Goal: Information Seeking & Learning: Learn about a topic

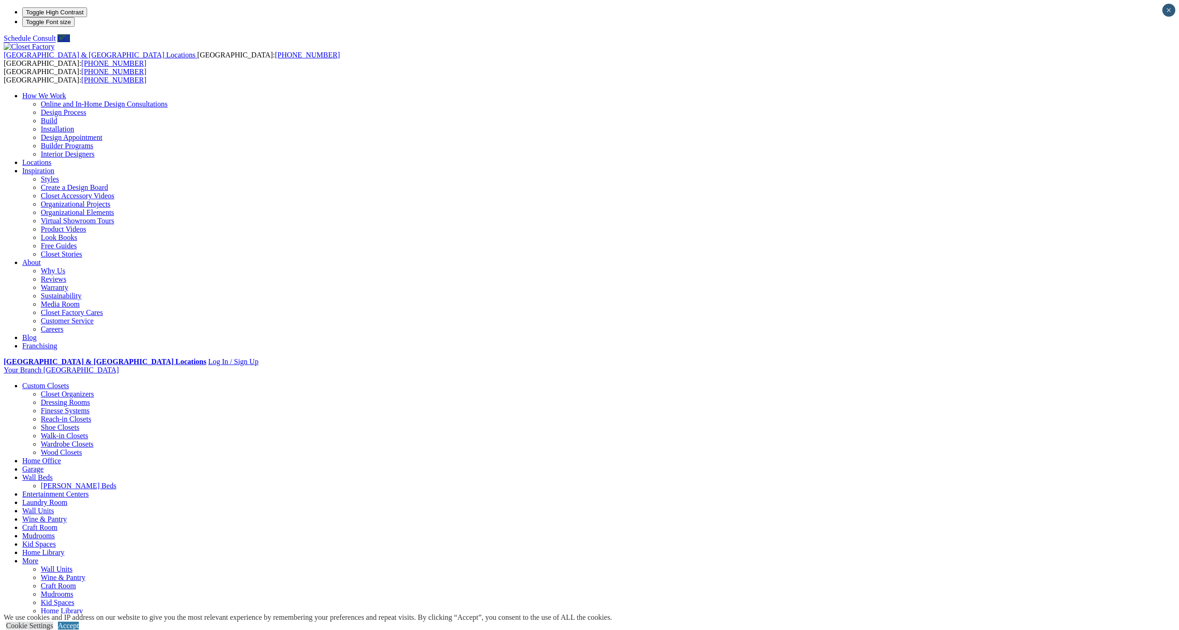
scroll to position [83, 0]
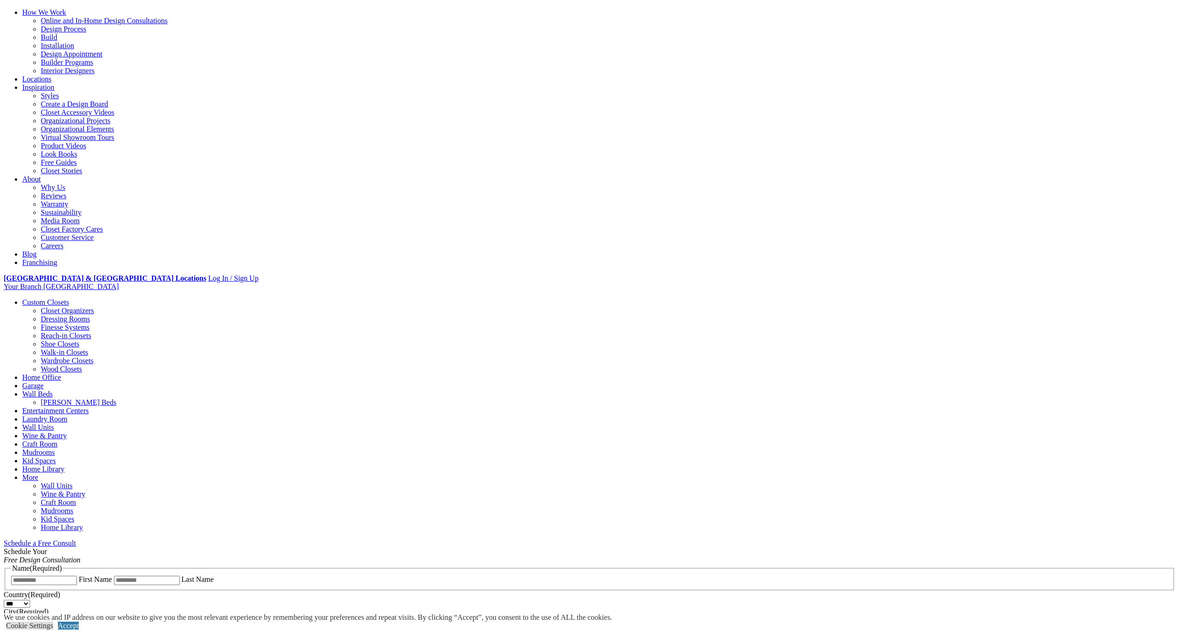
click at [44, 382] on link "Garage" at bounding box center [32, 386] width 21 height 8
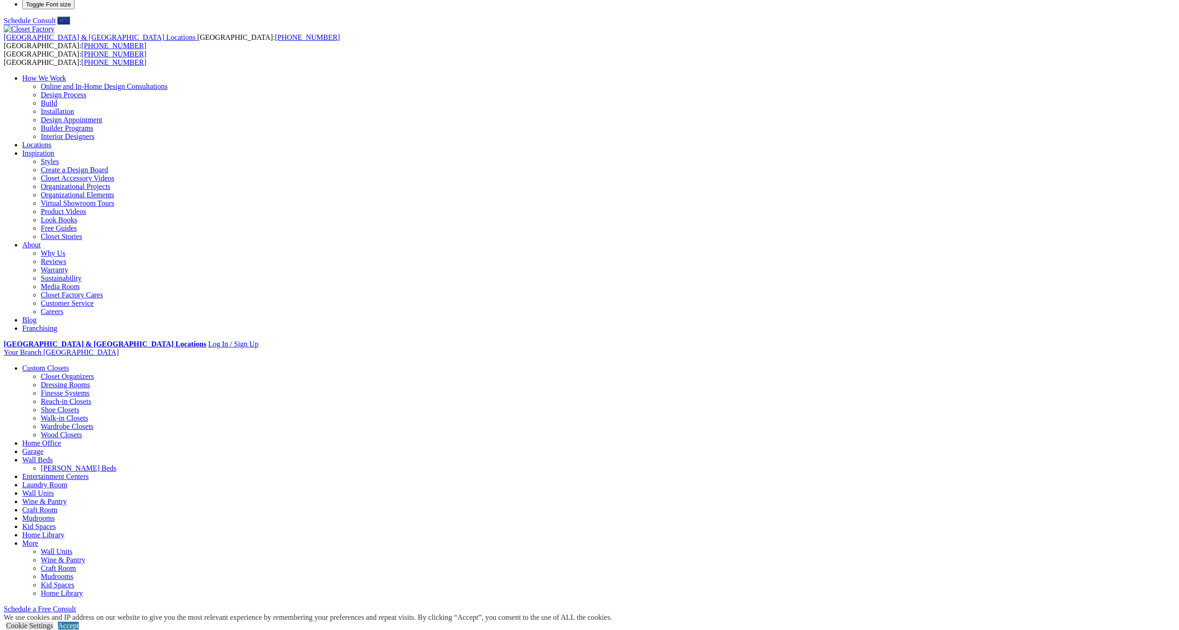
scroll to position [93, 0]
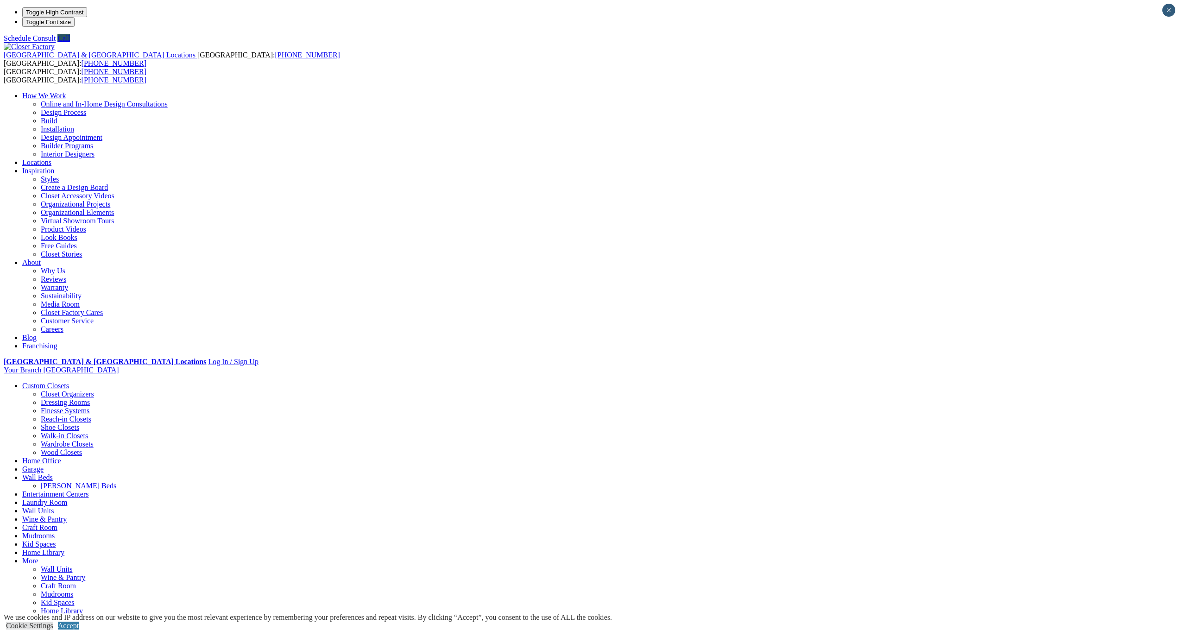
click at [44, 465] on link "Garage" at bounding box center [32, 469] width 21 height 8
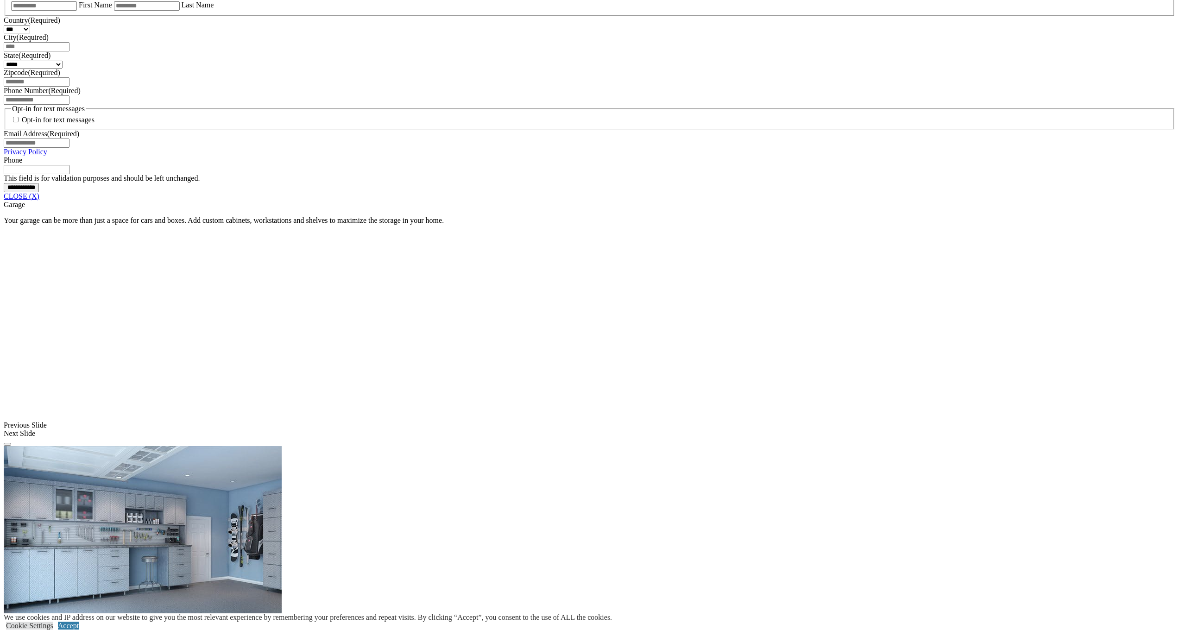
scroll to position [600, 0]
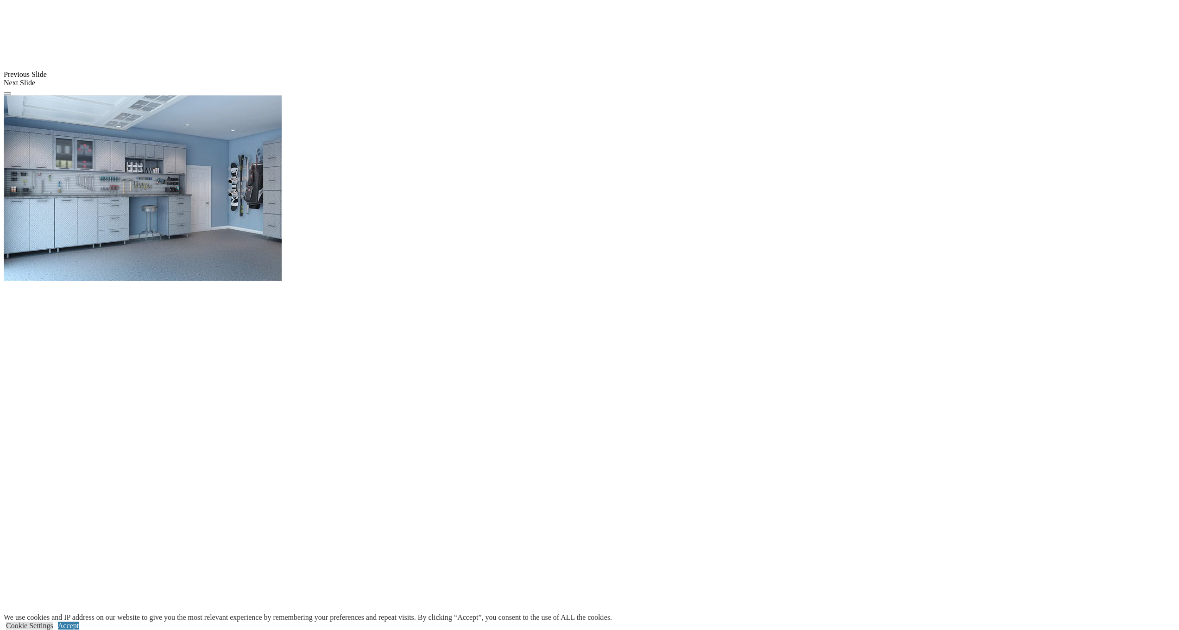
scroll to position [0, 0]
